Goal: Check status: Check status

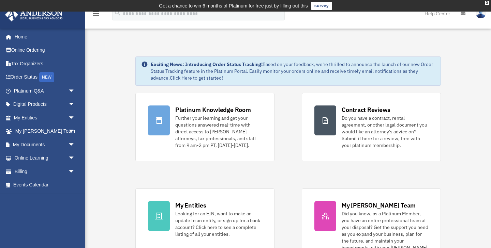
click at [33, 75] on link "Order Status NEW" at bounding box center [45, 78] width 80 height 14
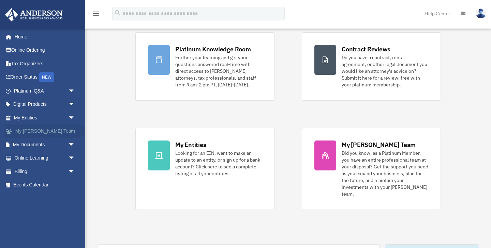
scroll to position [62, 0]
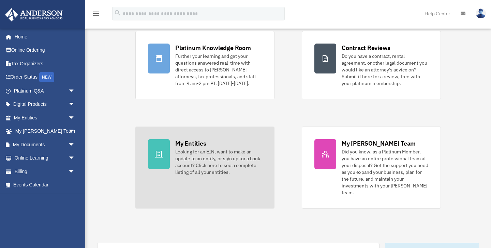
click at [158, 150] on icon at bounding box center [159, 154] width 8 height 8
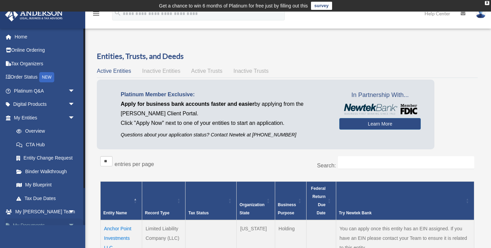
click at [32, 222] on link "My Documents arrow_drop_down" at bounding box center [45, 226] width 80 height 14
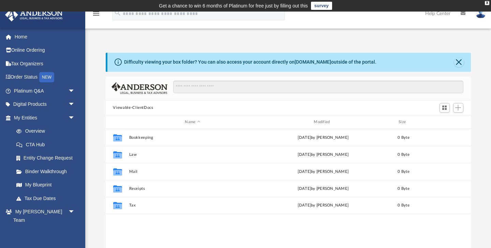
click at [128, 109] on button "Viewable-ClientDocs" at bounding box center [133, 108] width 40 height 6
